Goal: Task Accomplishment & Management: Use online tool/utility

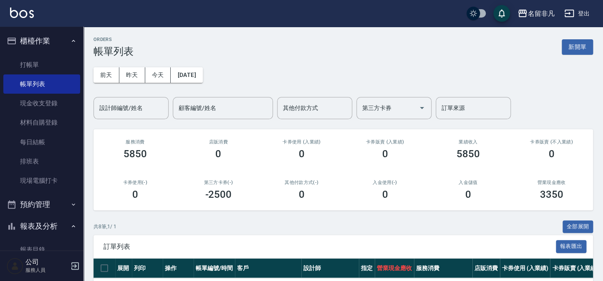
drag, startPoint x: 0, startPoint y: 0, endPoint x: 333, endPoint y: 66, distance: 339.7
click at [334, 66] on div "[DATE] [DATE] [DATE] [DATE] 設計師編號/姓名 設計師編號/姓名 顧客編號/姓名 顧客編號/姓名 其他付款方式 其他付款方式 第三方…" at bounding box center [344, 88] width 500 height 62
click at [577, 44] on button "新開單" at bounding box center [577, 46] width 31 height 15
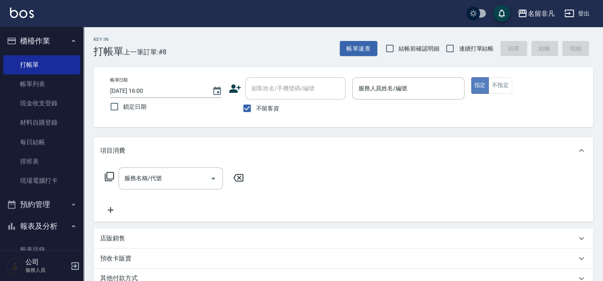
click at [479, 86] on button "指定" at bounding box center [480, 85] width 18 height 16
click at [427, 89] on input "服務人員姓名/編號" at bounding box center [408, 88] width 104 height 15
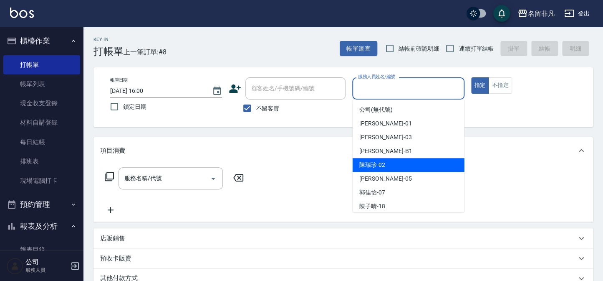
click at [372, 165] on span "[PERSON_NAME]-02" at bounding box center [372, 164] width 26 height 9
type input "[PERSON_NAME]-02"
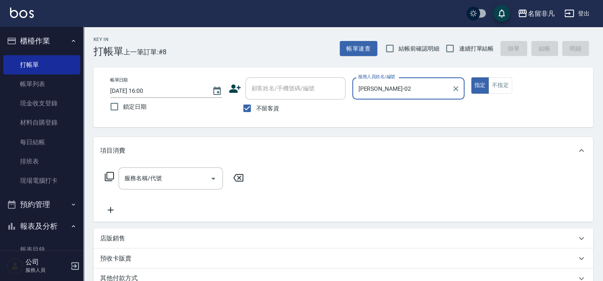
click at [109, 177] on icon at bounding box center [109, 176] width 10 height 10
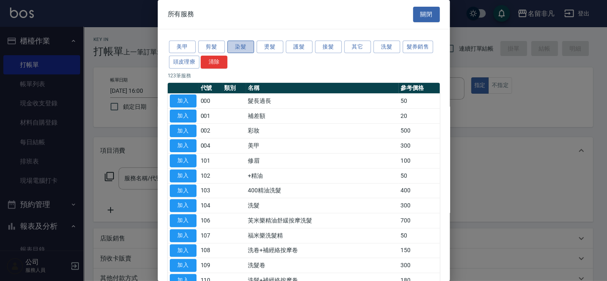
click at [233, 46] on button "染髮" at bounding box center [241, 46] width 27 height 13
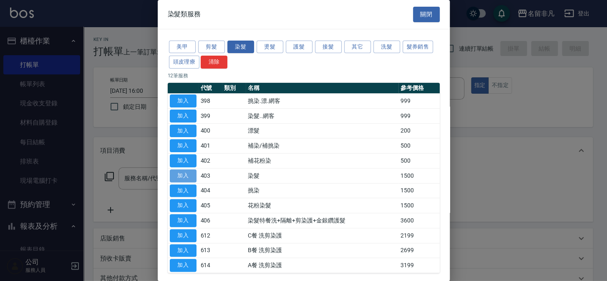
click at [182, 173] on button "加入" at bounding box center [183, 175] width 27 height 13
type input "染髮(403)"
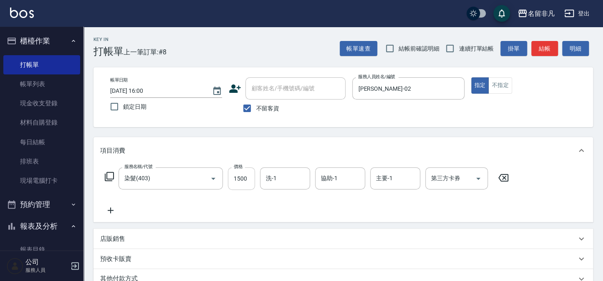
drag, startPoint x: 248, startPoint y: 177, endPoint x: 240, endPoint y: 171, distance: 9.9
click at [248, 177] on input "1500" at bounding box center [241, 178] width 27 height 23
click at [236, 178] on input "11700" at bounding box center [241, 178] width 27 height 23
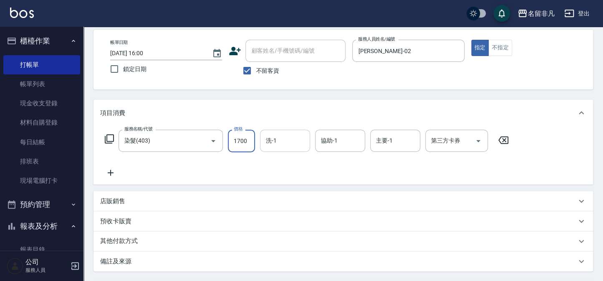
type input "1700"
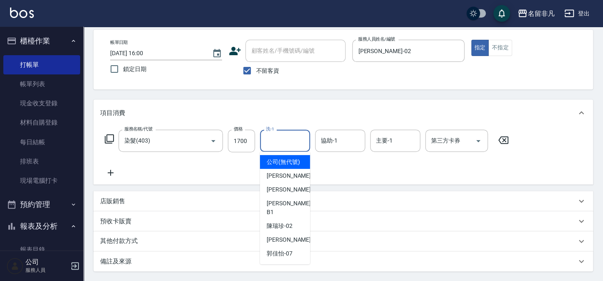
click at [301, 146] on input "洗-1" at bounding box center [285, 140] width 43 height 15
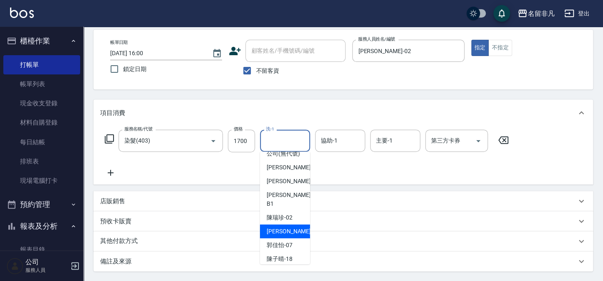
scroll to position [13, 0]
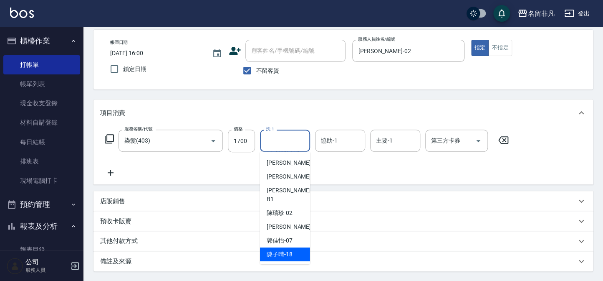
drag, startPoint x: 284, startPoint y: 250, endPoint x: 300, endPoint y: 251, distance: 16.4
click at [284, 250] on span "[PERSON_NAME]-18" at bounding box center [280, 254] width 26 height 9
type input "[PERSON_NAME]-18"
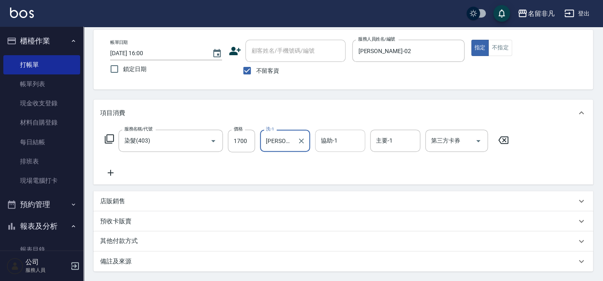
click at [351, 144] on input "協助-1" at bounding box center [340, 140] width 43 height 15
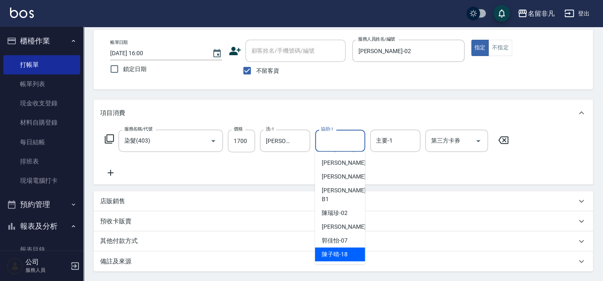
drag, startPoint x: 336, startPoint y: 251, endPoint x: 364, endPoint y: 243, distance: 29.9
click at [336, 251] on span "[PERSON_NAME]-18" at bounding box center [335, 254] width 26 height 9
type input "[PERSON_NAME]-18"
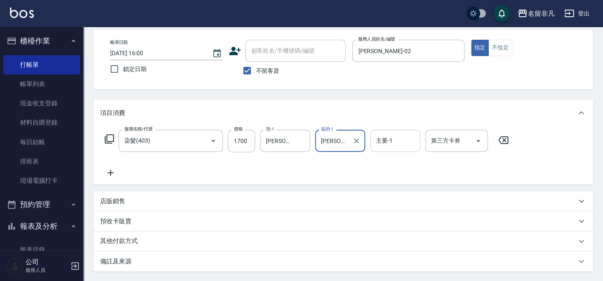
click at [401, 139] on input "主要-1" at bounding box center [395, 140] width 43 height 15
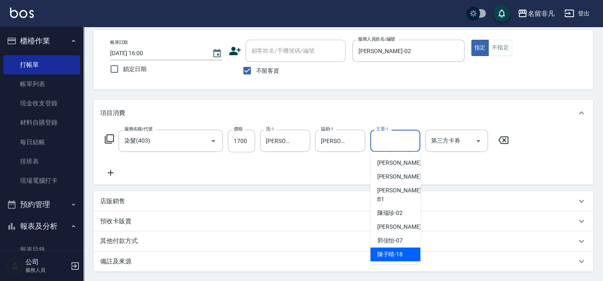
click at [397, 250] on span "[PERSON_NAME]-18" at bounding box center [390, 254] width 26 height 9
type input "[PERSON_NAME]-18"
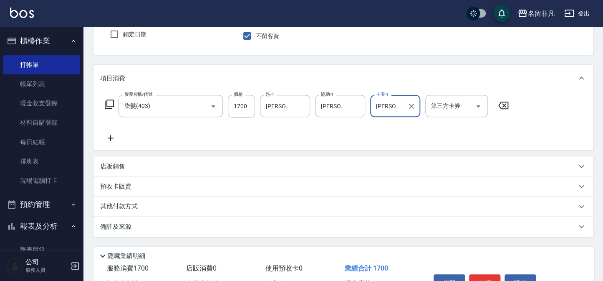
scroll to position [76, 0]
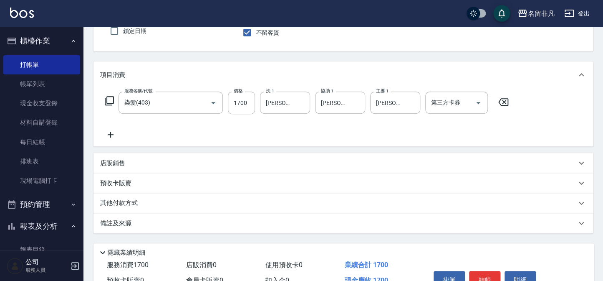
click at [132, 204] on p "其他付款方式" at bounding box center [121, 202] width 42 height 9
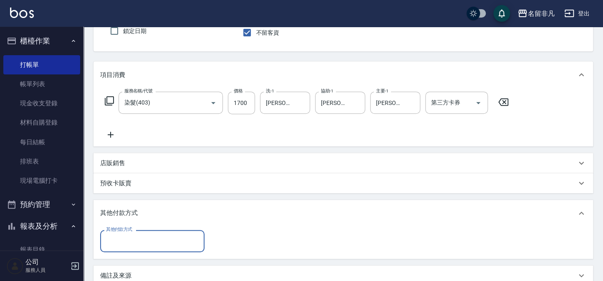
scroll to position [0, 0]
click at [116, 244] on input "其他付款方式" at bounding box center [152, 240] width 97 height 15
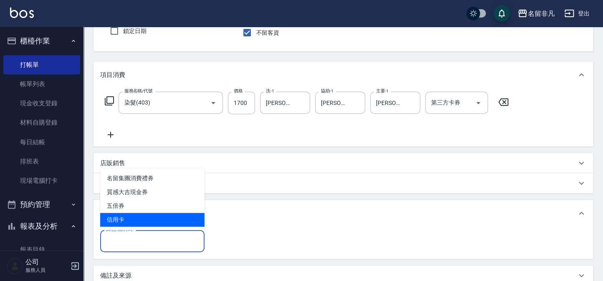
drag, startPoint x: 122, startPoint y: 218, endPoint x: 159, endPoint y: 233, distance: 39.3
click at [122, 219] on span "信用卡" at bounding box center [152, 219] width 104 height 14
type input "信用卡"
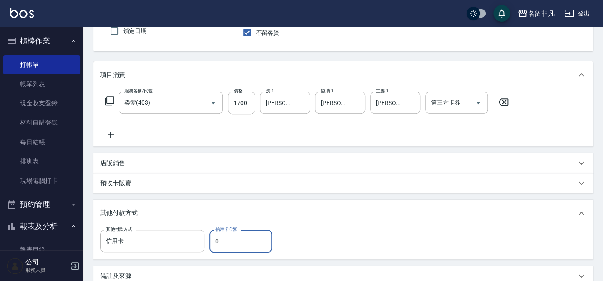
click at [233, 245] on input "0" at bounding box center [241, 241] width 63 height 23
click at [229, 238] on input "0" at bounding box center [241, 241] width 63 height 23
click at [216, 246] on input "0" at bounding box center [241, 241] width 63 height 23
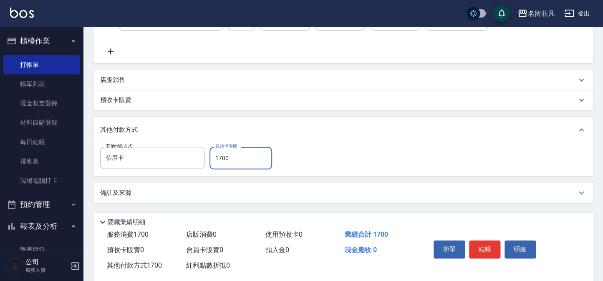
scroll to position [173, 0]
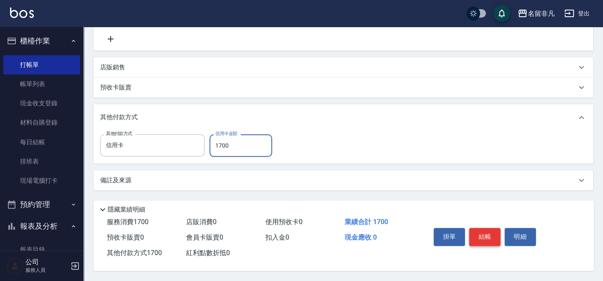
type input "1700"
drag, startPoint x: 488, startPoint y: 234, endPoint x: 485, endPoint y: 220, distance: 14.6
click at [488, 231] on button "結帳" at bounding box center [484, 237] width 31 height 18
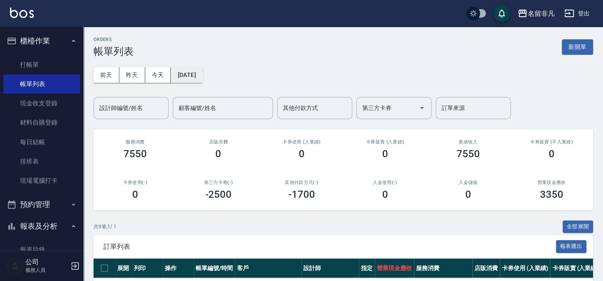
click at [202, 76] on button "[DATE]" at bounding box center [187, 74] width 32 height 15
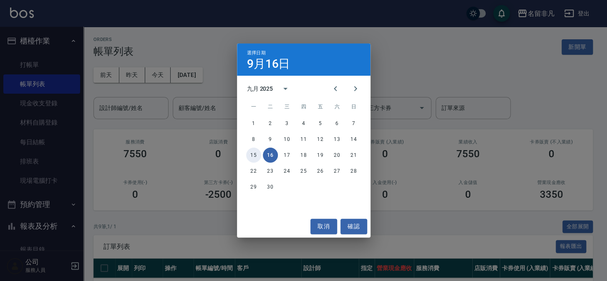
drag, startPoint x: 253, startPoint y: 152, endPoint x: 248, endPoint y: 150, distance: 5.8
click at [252, 151] on button "15" at bounding box center [253, 154] width 15 height 15
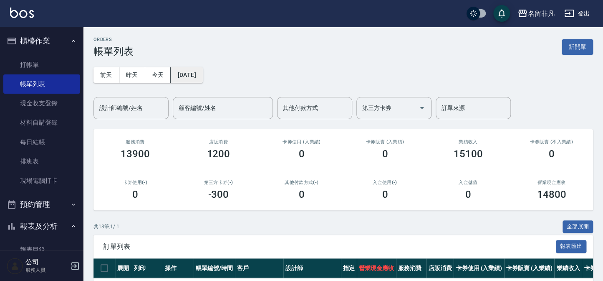
click at [202, 75] on button "[DATE]" at bounding box center [187, 74] width 32 height 15
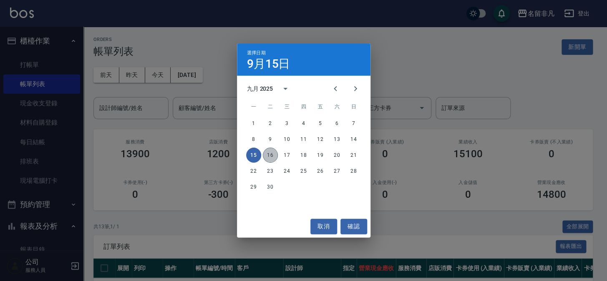
click at [266, 151] on button "16" at bounding box center [270, 154] width 15 height 15
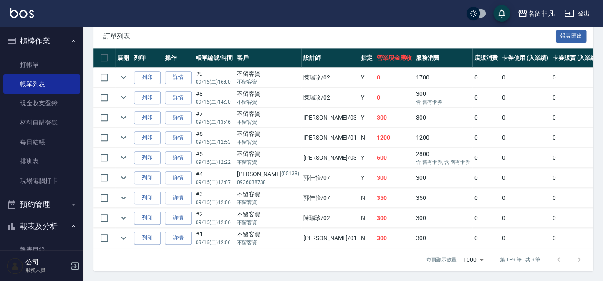
scroll to position [215, 0]
click at [124, 73] on icon "expand row" at bounding box center [124, 77] width 10 height 10
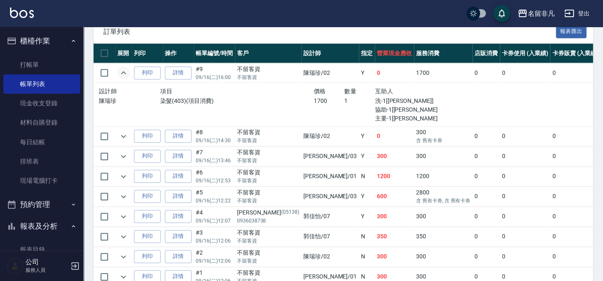
click at [124, 73] on icon "expand row" at bounding box center [124, 73] width 10 height 10
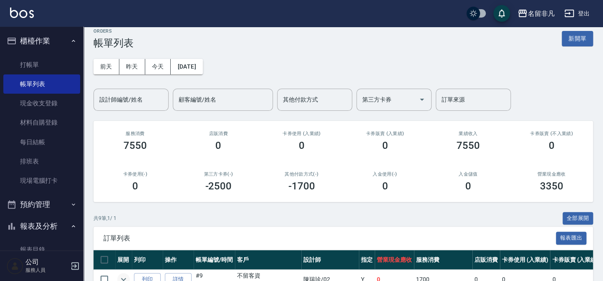
scroll to position [0, 0]
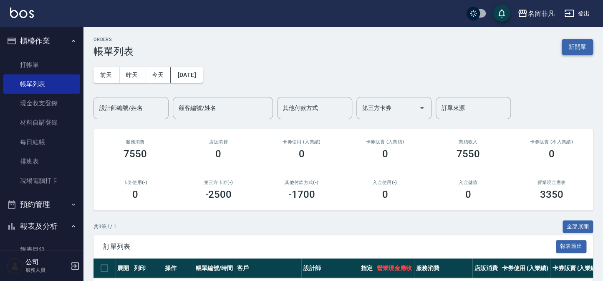
click at [570, 46] on button "新開單" at bounding box center [577, 46] width 31 height 15
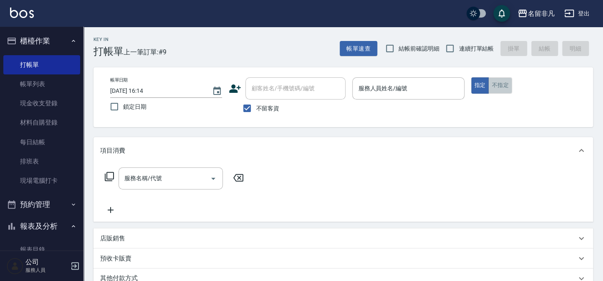
click at [497, 83] on button "不指定" at bounding box center [499, 85] width 23 height 16
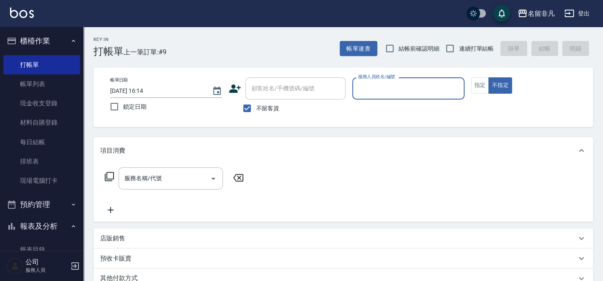
click at [420, 89] on input "服務人員姓名/編號" at bounding box center [408, 88] width 104 height 15
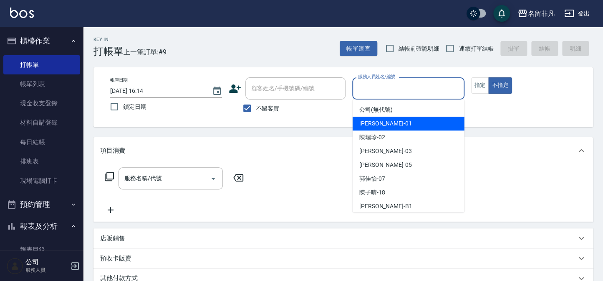
click at [403, 127] on div "[PERSON_NAME] -01" at bounding box center [409, 123] width 112 height 14
type input "[PERSON_NAME]-01"
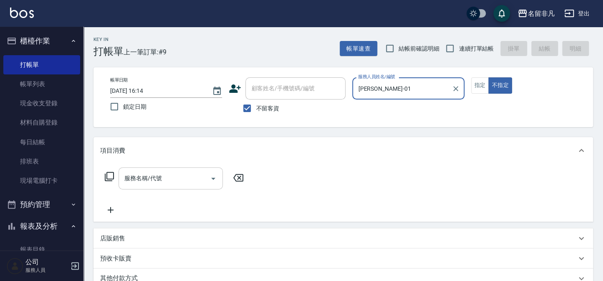
click at [175, 176] on input "服務名稱/代號" at bounding box center [164, 178] width 84 height 15
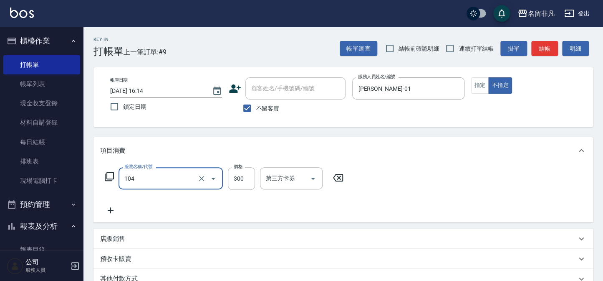
type input "洗髮(104)"
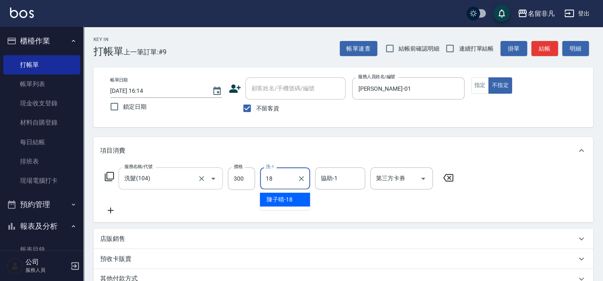
type input "[PERSON_NAME]-18"
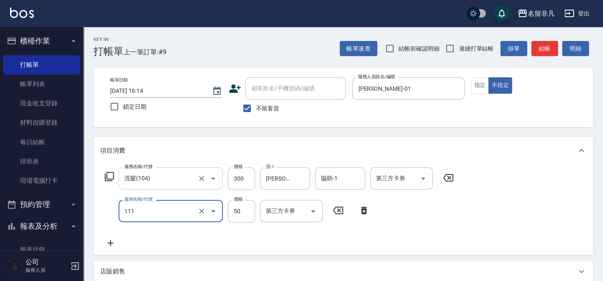
type input "上捲(111)"
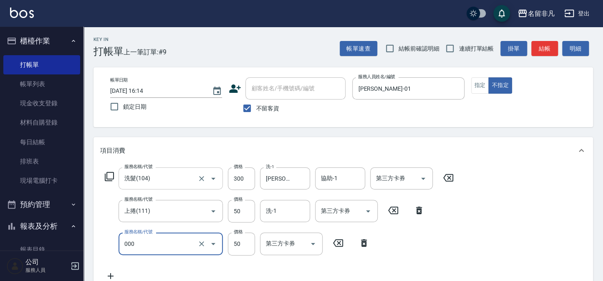
type input "髮長過長(000)"
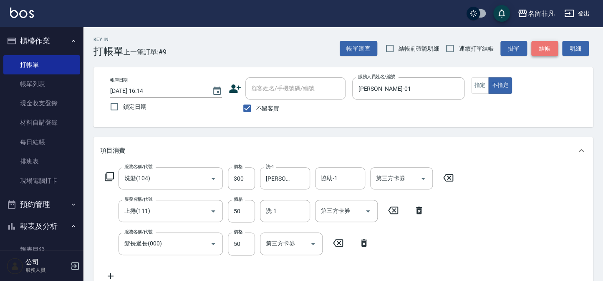
click at [536, 52] on button "結帳" at bounding box center [544, 48] width 27 height 15
